Goal: Find specific page/section: Find specific page/section

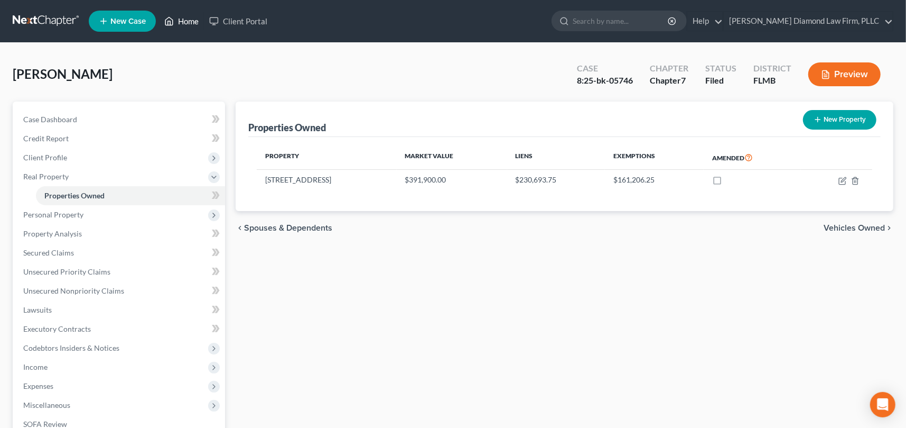
click at [189, 19] on link "Home" at bounding box center [181, 21] width 45 height 19
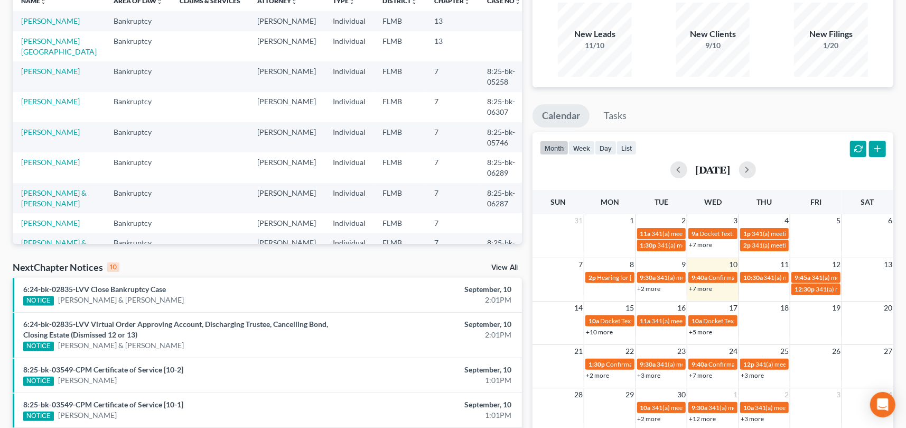
scroll to position [106, 0]
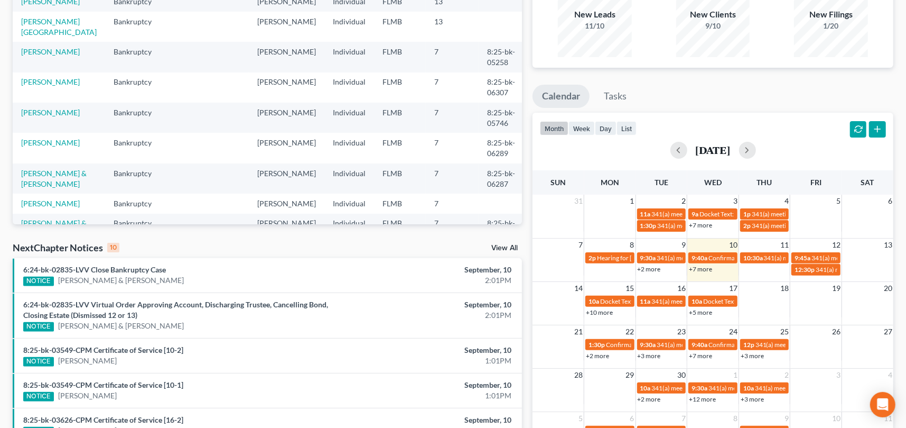
click at [707, 267] on link "+7 more" at bounding box center [700, 269] width 23 height 8
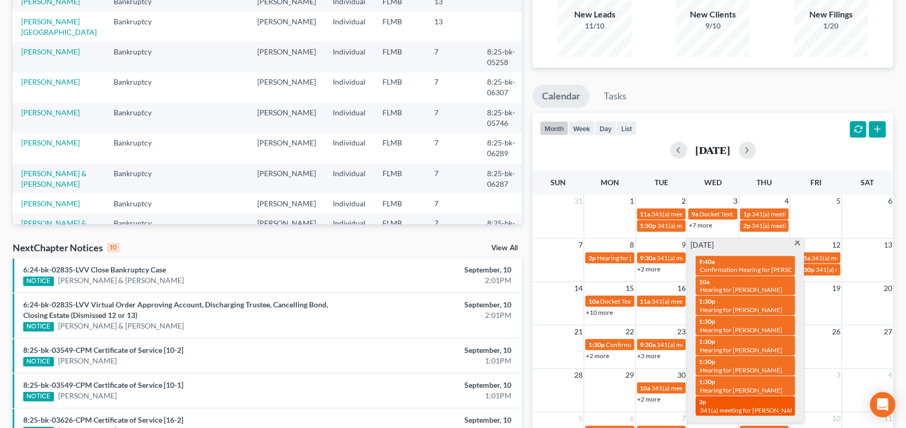
click at [756, 406] on span "341(a) meeting for [PERSON_NAME]" at bounding box center [751, 410] width 102 height 8
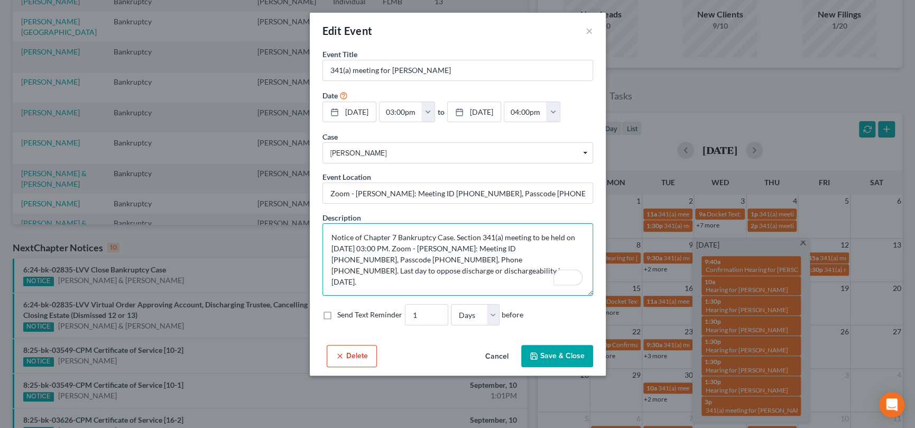
drag, startPoint x: 558, startPoint y: 246, endPoint x: 513, endPoint y: 247, distance: 44.9
click at [513, 247] on textarea "Notice of Chapter 7 Bankruptcy Case. Section 341(a) meeting to be held on [DATE…" at bounding box center [457, 259] width 271 height 72
drag, startPoint x: 404, startPoint y: 257, endPoint x: 363, endPoint y: 258, distance: 40.7
click at [363, 258] on textarea "Notice of Chapter 7 Bankruptcy Case. Section 341(a) meeting to be held on [DATE…" at bounding box center [457, 259] width 271 height 72
click at [588, 31] on button "×" at bounding box center [589, 30] width 7 height 13
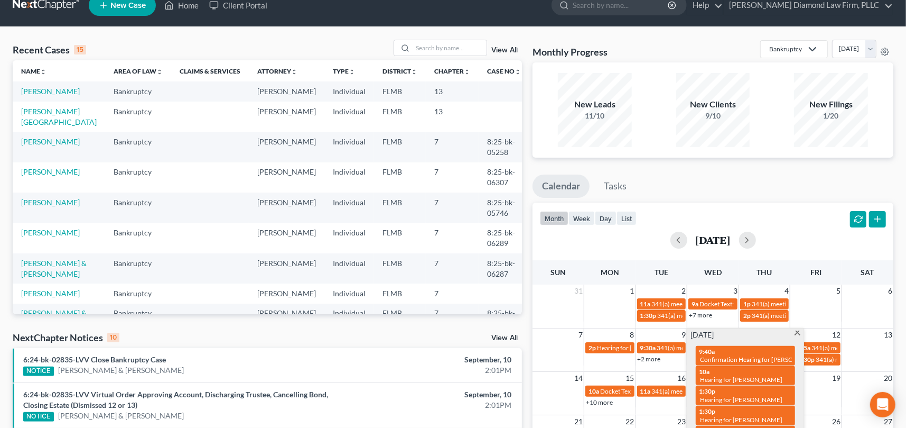
scroll to position [0, 0]
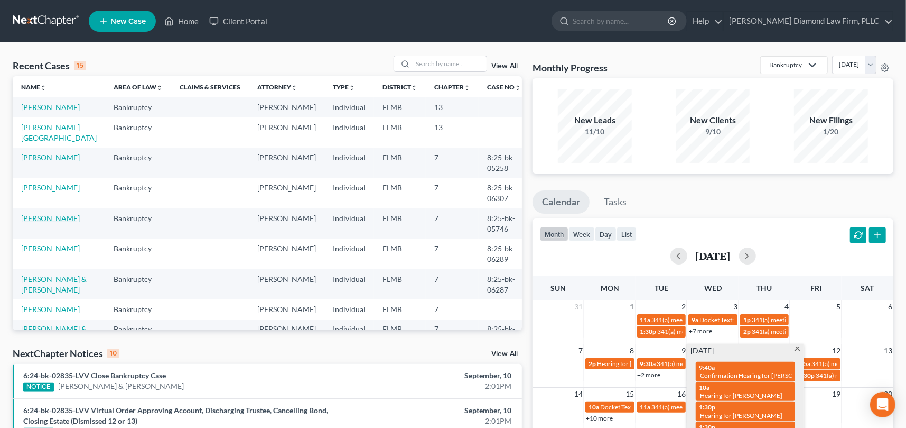
click at [48, 222] on link "[PERSON_NAME]" at bounding box center [50, 218] width 59 height 9
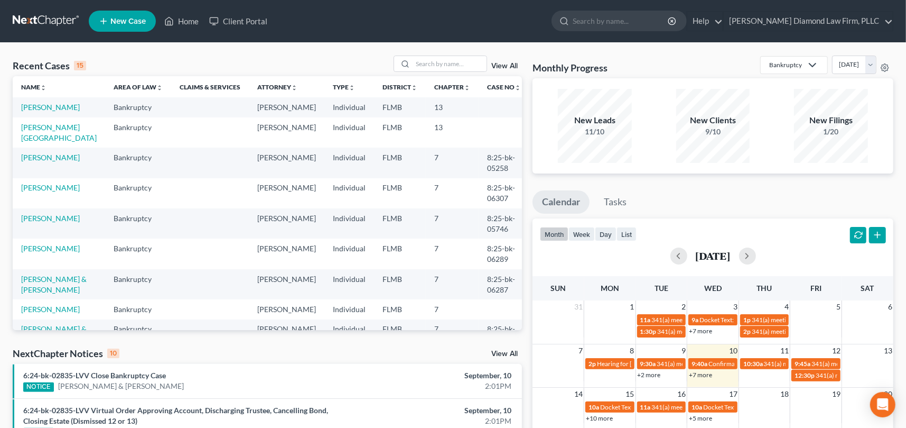
select select "4"
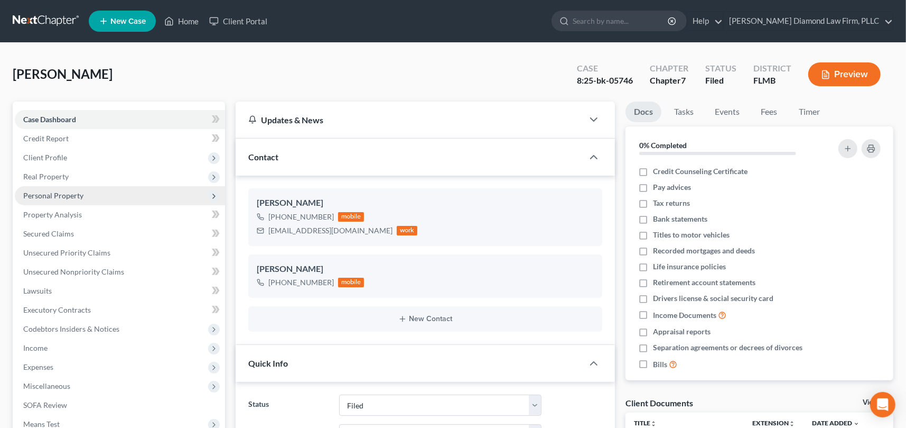
scroll to position [171, 0]
click at [65, 212] on span "Property Analysis" at bounding box center [52, 214] width 59 height 9
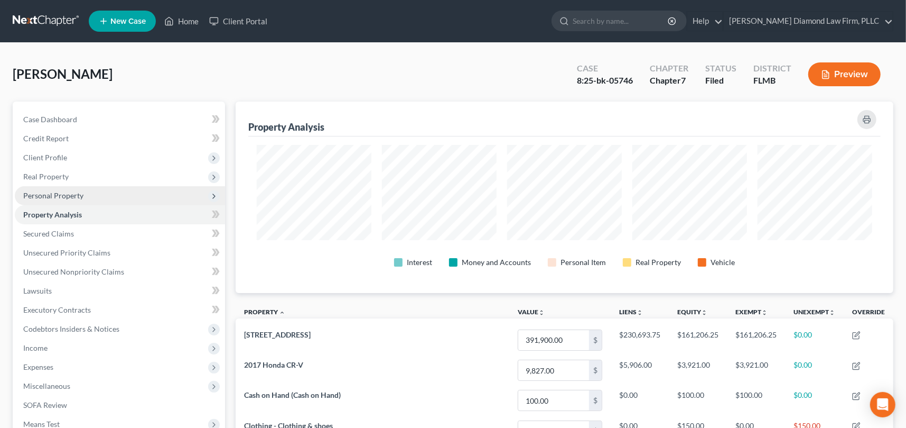
scroll to position [191, 658]
click at [73, 198] on span "Personal Property" at bounding box center [53, 195] width 60 height 9
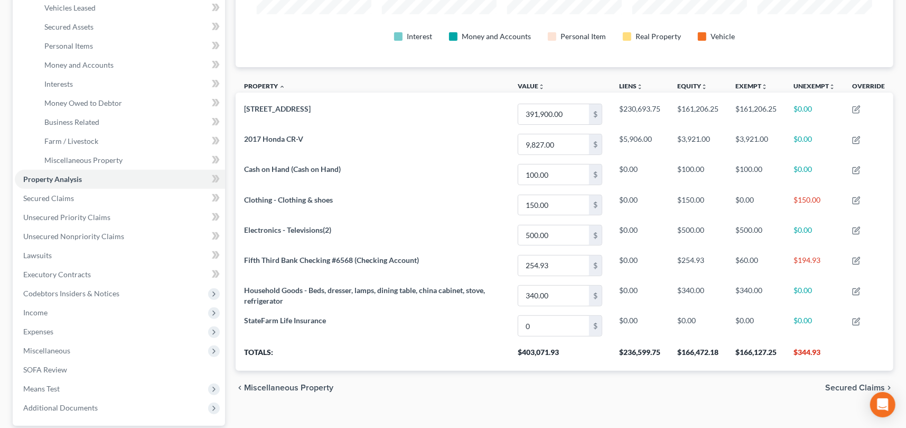
scroll to position [165, 0]
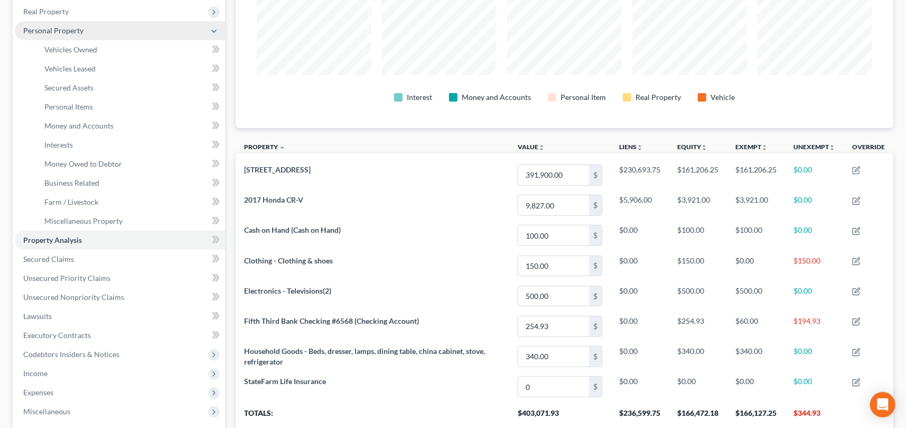
click at [211, 31] on icon at bounding box center [214, 31] width 8 height 8
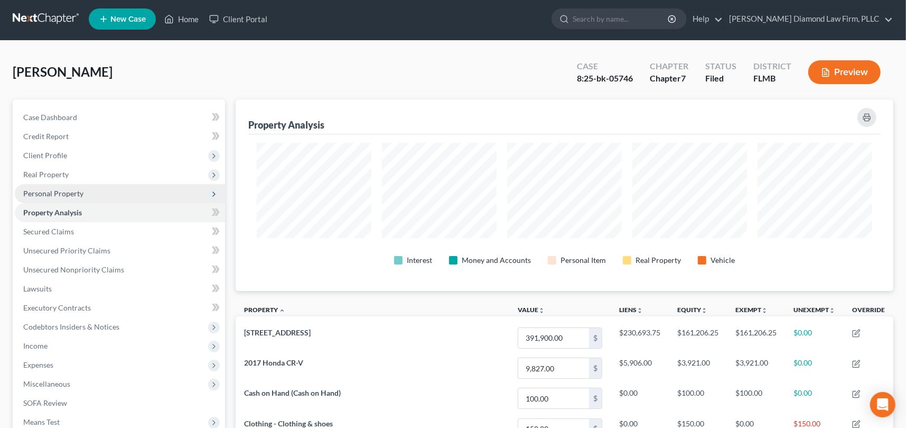
scroll to position [0, 0]
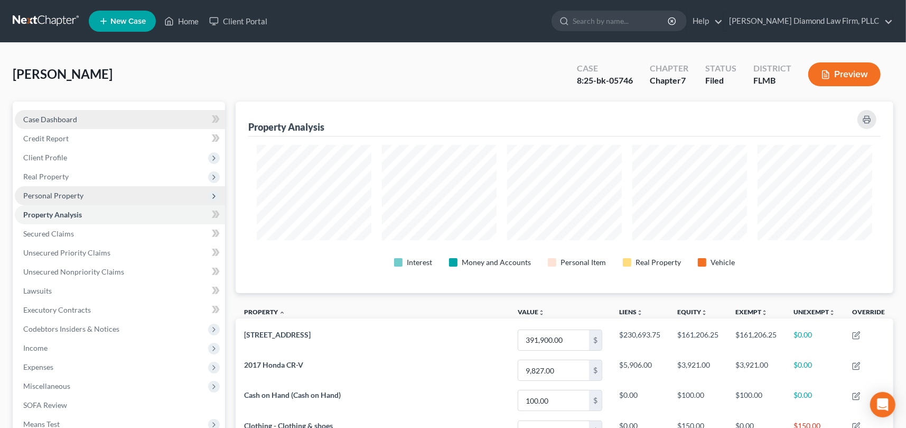
click at [52, 116] on span "Case Dashboard" at bounding box center [50, 119] width 54 height 9
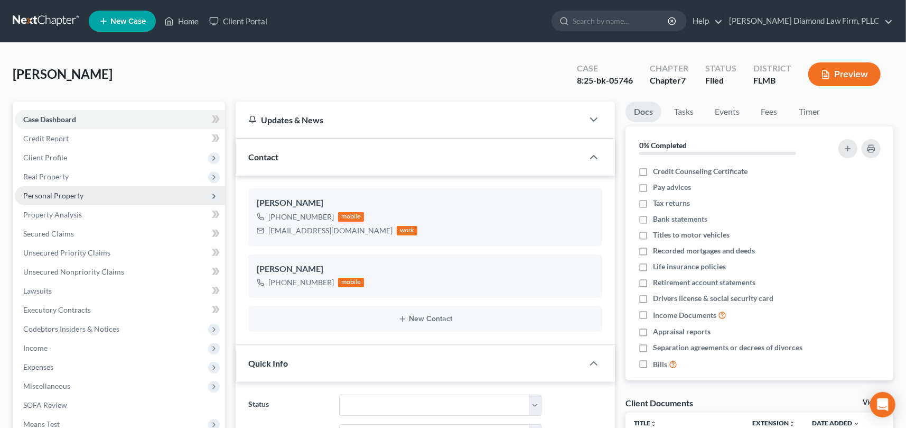
scroll to position [171, 0]
